Goal: Task Accomplishment & Management: Complete application form

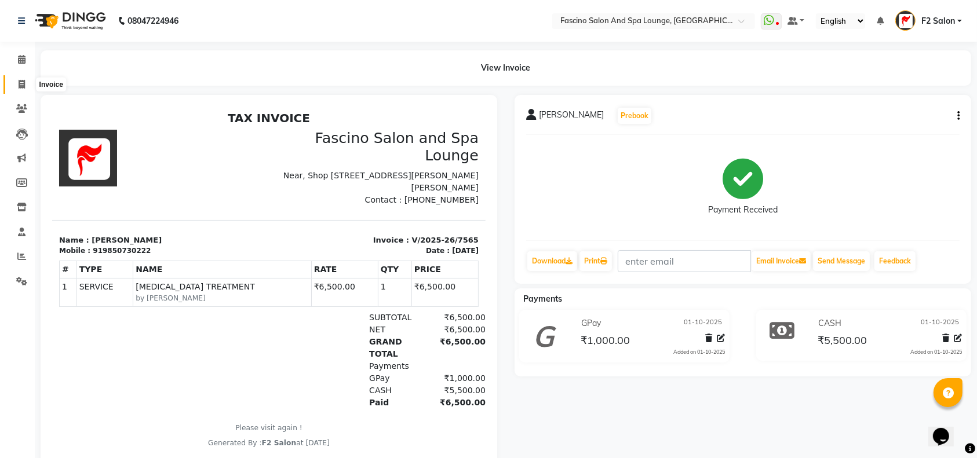
click at [20, 83] on icon at bounding box center [22, 84] width 6 height 9
select select "service"
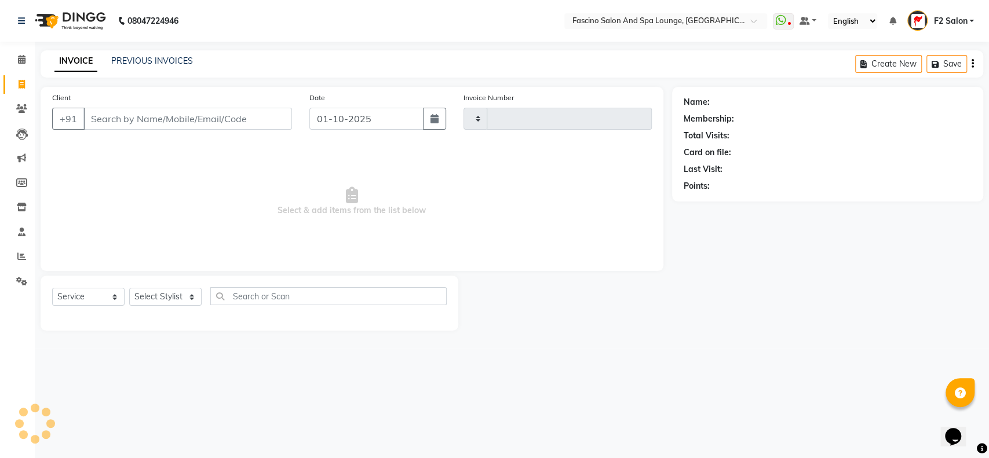
type input "7570"
select select "129"
click at [152, 59] on link "PREVIOUS INVOICES" at bounding box center [152, 61] width 82 height 10
select select "129"
select select "service"
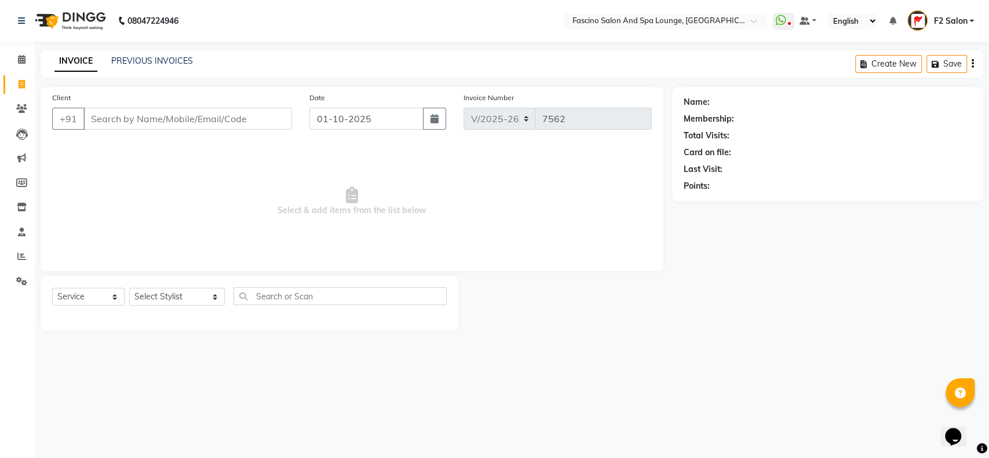
click at [91, 115] on input "Client" at bounding box center [187, 119] width 209 height 22
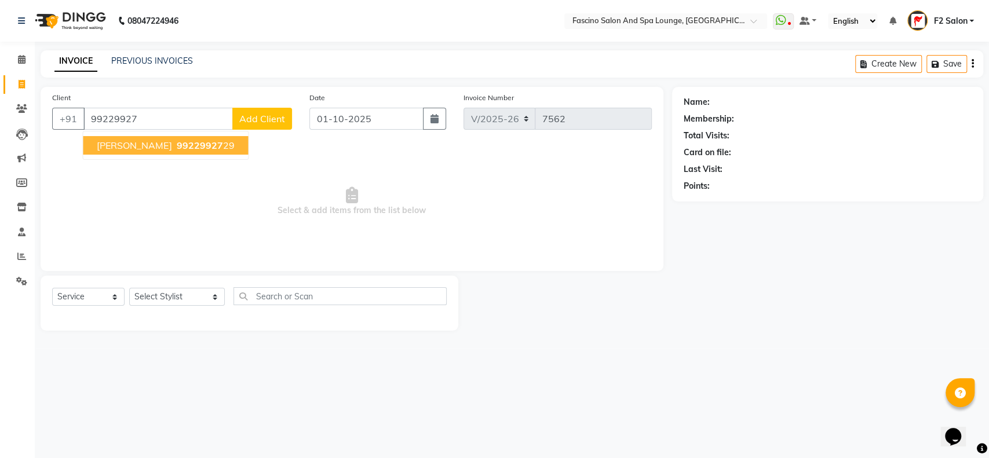
click at [191, 144] on ngb-highlight "99229927 29" at bounding box center [204, 146] width 60 height 12
type input "9922992729"
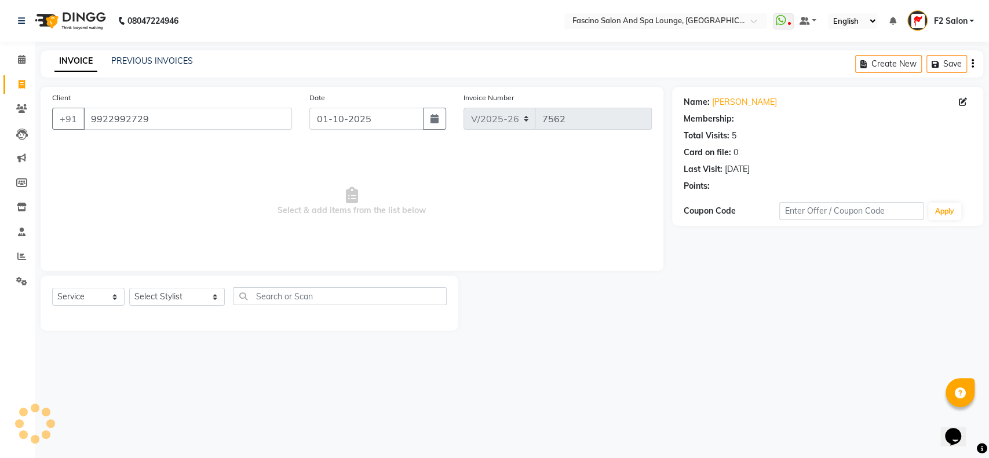
select select "1: Object"
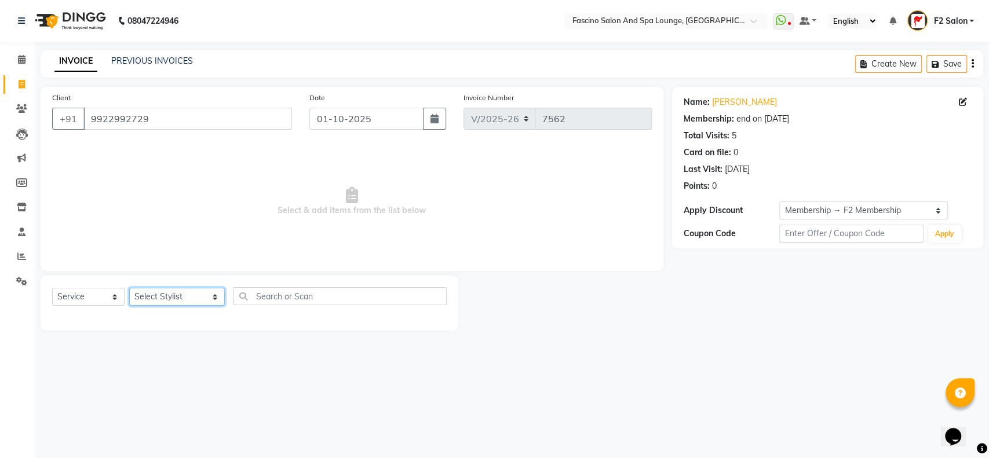
click at [194, 294] on select "Select Stylist akash F3 Asma Shaikh Ayan Kureshi Bhushan Thakare Chanda Mam Dee…" at bounding box center [177, 297] width 96 height 18
select select "74515"
click at [129, 288] on select "Select Stylist akash F3 Asma Shaikh Ayan Kureshi Bhushan Thakare Chanda Mam Dee…" at bounding box center [177, 297] width 96 height 18
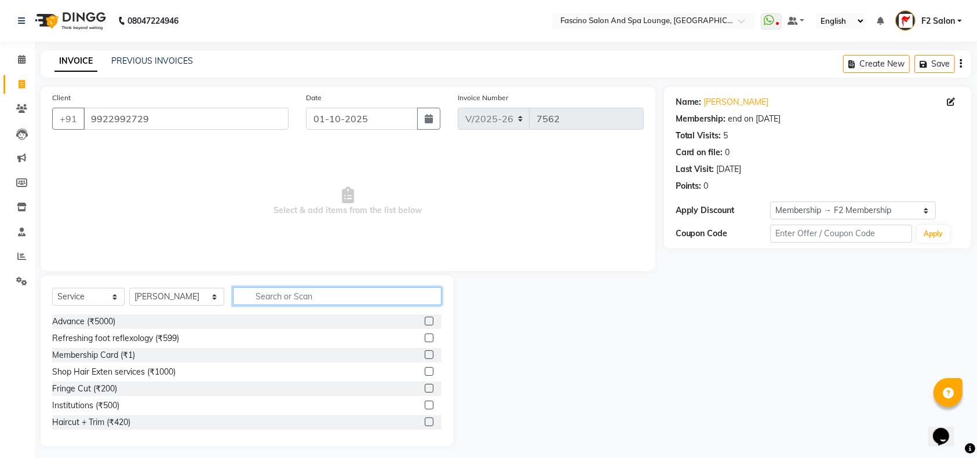
click at [247, 293] on input "text" at bounding box center [337, 296] width 209 height 18
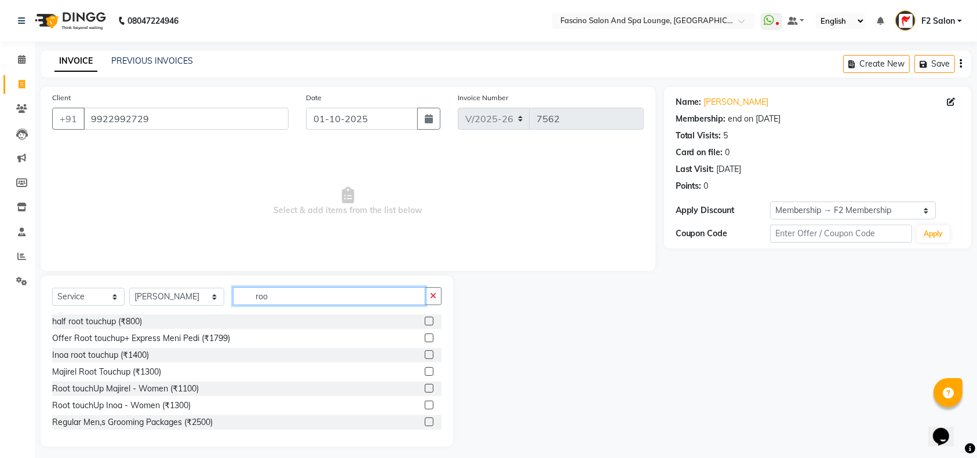
type input "roo"
click at [425, 370] on label at bounding box center [429, 371] width 9 height 9
click at [425, 370] on input "checkbox" at bounding box center [429, 373] width 8 height 8
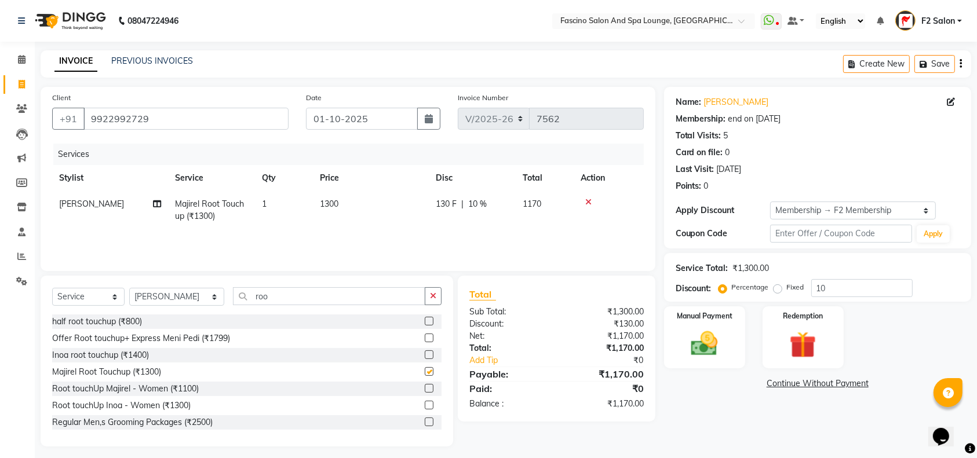
checkbox input "false"
click at [362, 198] on td "1300" at bounding box center [371, 210] width 116 height 38
select select "74515"
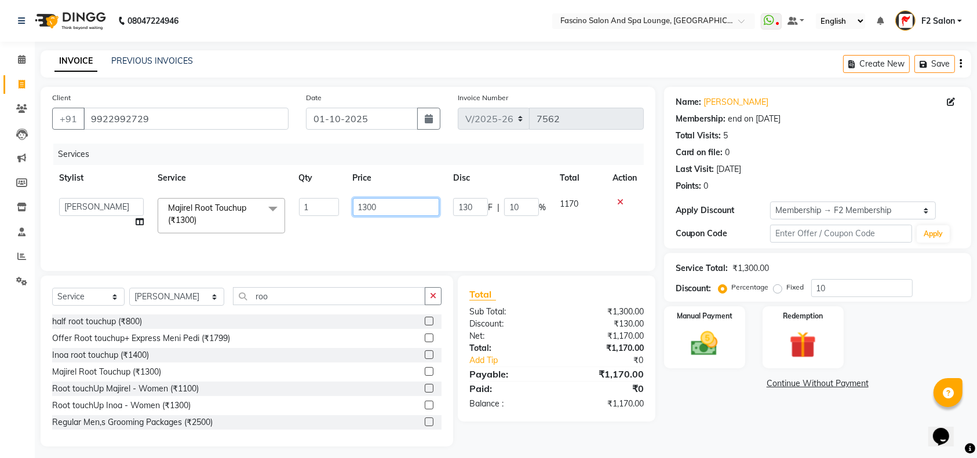
click at [393, 203] on input "1300" at bounding box center [396, 207] width 87 height 18
type input "1"
type input "1200"
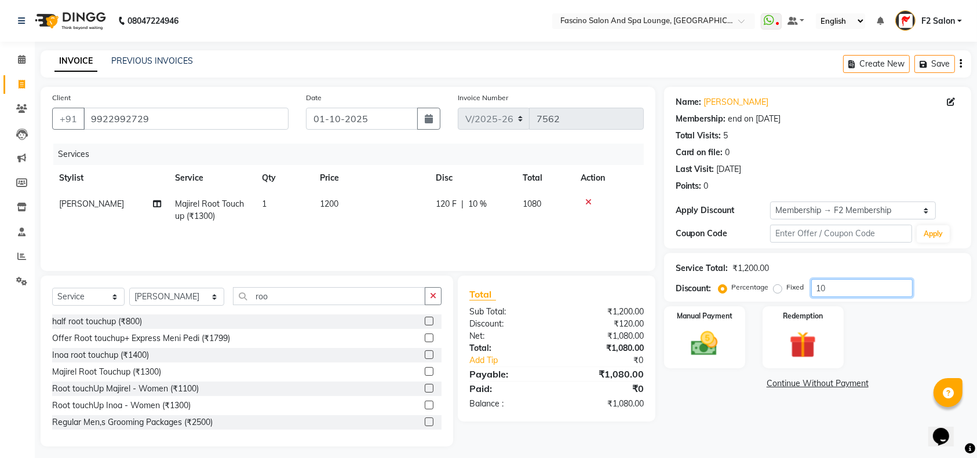
click at [849, 282] on input "10" at bounding box center [861, 288] width 101 height 18
type input "1"
click at [719, 343] on img at bounding box center [704, 344] width 45 height 32
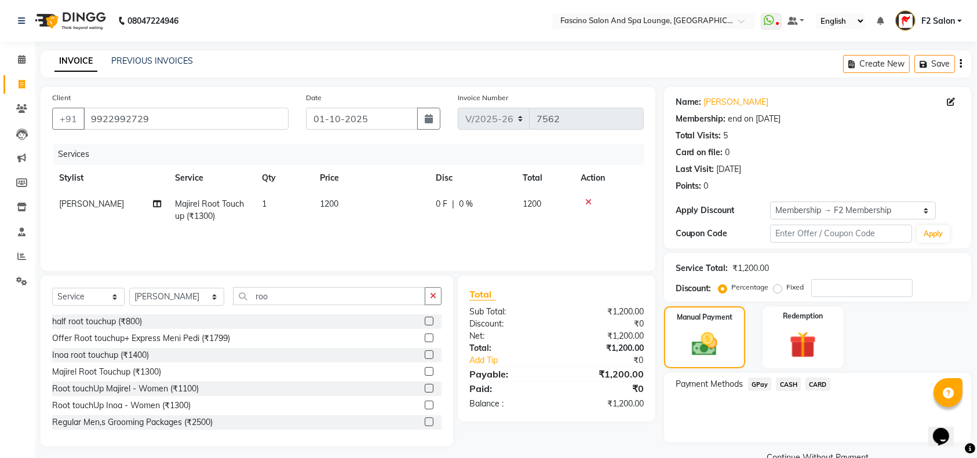
click at [758, 385] on span "GPay" at bounding box center [760, 384] width 24 height 13
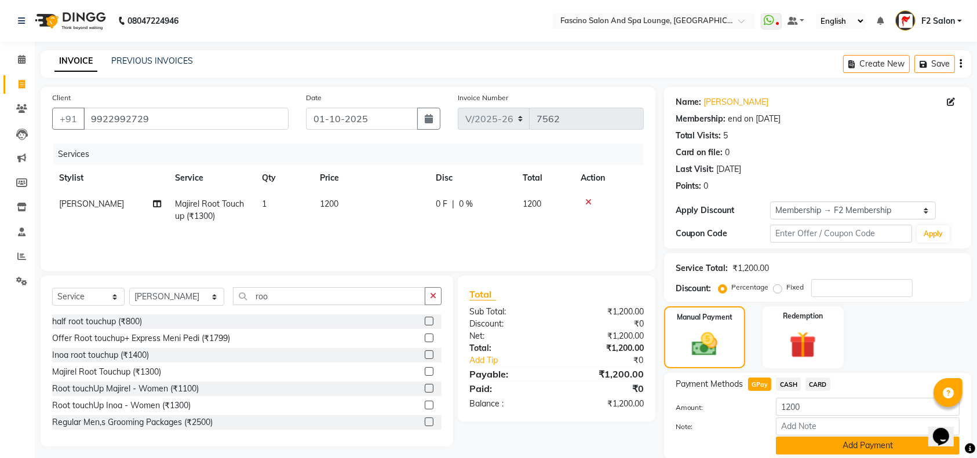
click at [813, 440] on button "Add Payment" at bounding box center [868, 446] width 184 height 18
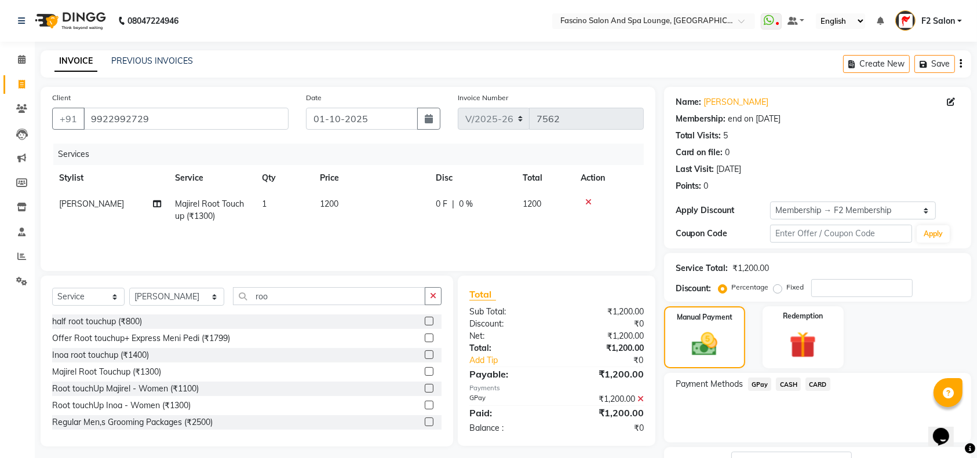
scroll to position [90, 0]
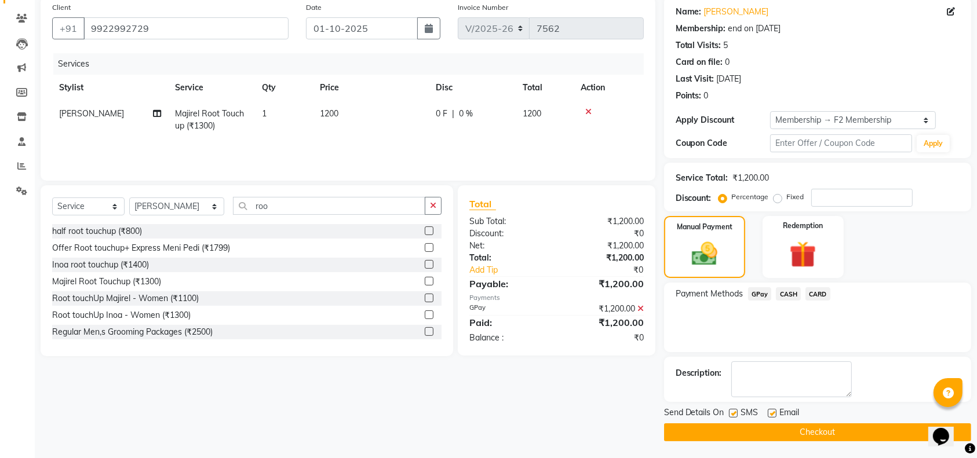
click at [886, 430] on button "Checkout" at bounding box center [817, 433] width 307 height 18
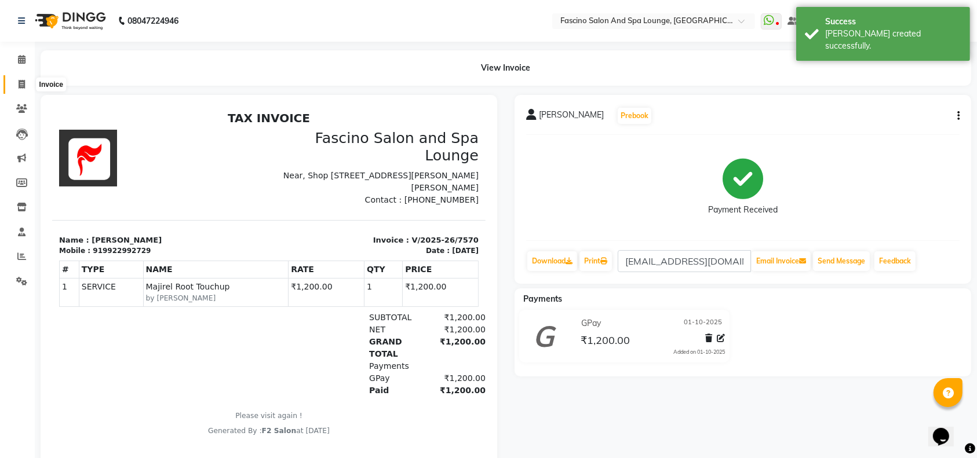
click at [19, 89] on icon at bounding box center [22, 84] width 6 height 9
select select "service"
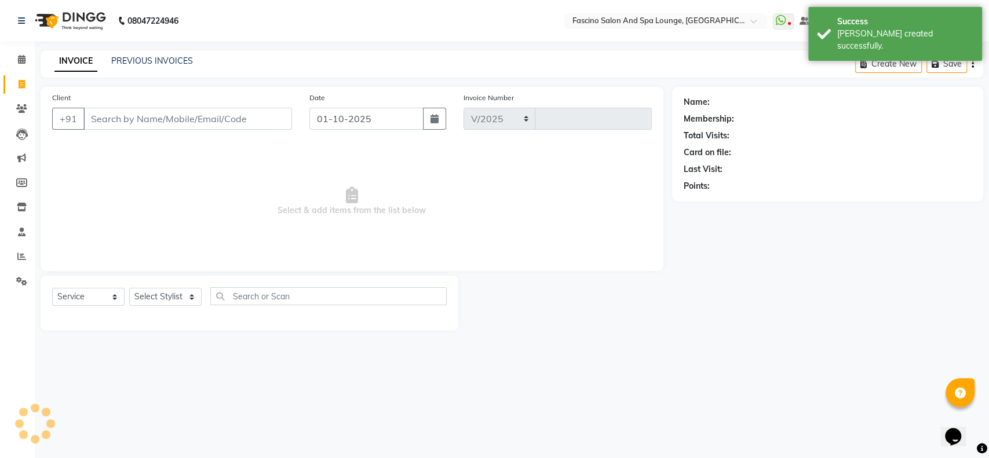
select select "129"
type input "7571"
